Goal: Find specific page/section: Find specific page/section

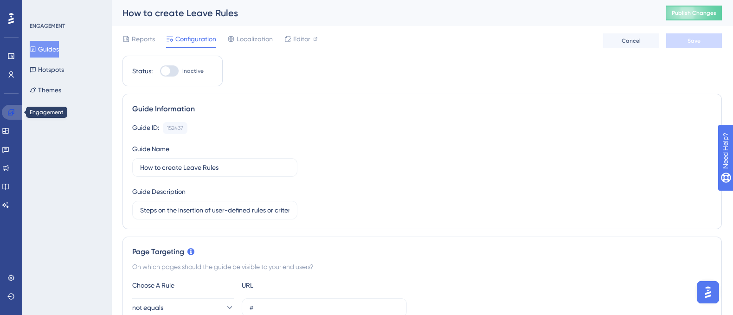
click at [14, 114] on icon at bounding box center [10, 112] width 7 height 7
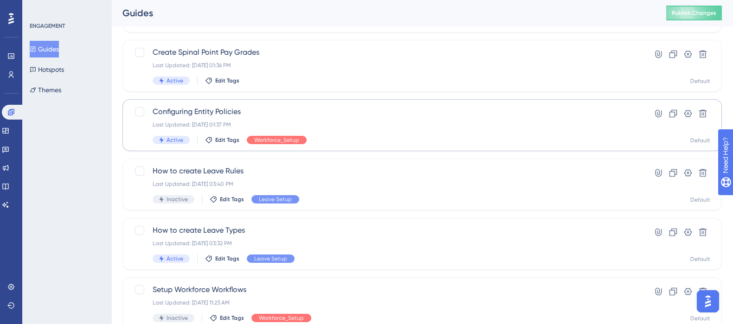
scroll to position [123, 0]
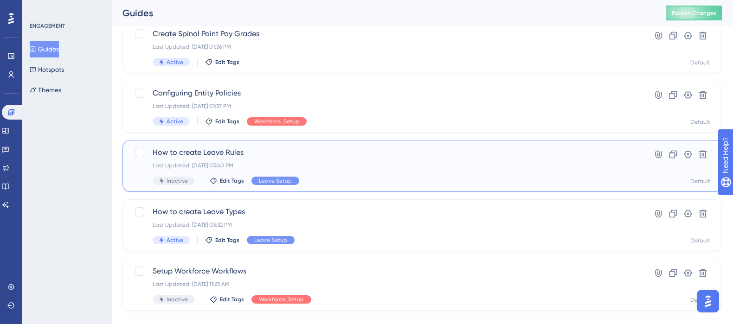
click at [186, 153] on span "How to create Leave Rules" at bounding box center [385, 152] width 465 height 11
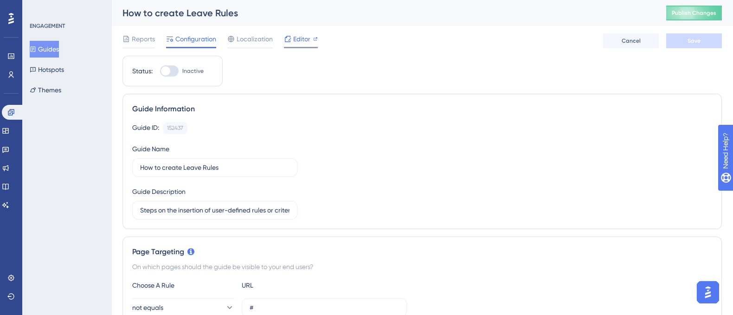
click at [301, 40] on span "Editor" at bounding box center [301, 38] width 17 height 11
